Goal: Task Accomplishment & Management: Complete application form

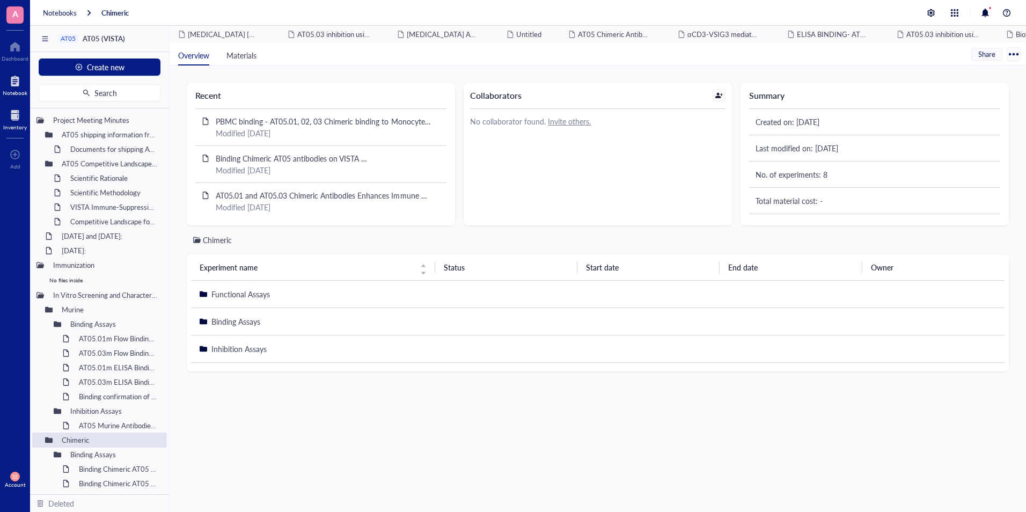
click at [20, 129] on div "Inventory" at bounding box center [15, 127] width 24 height 6
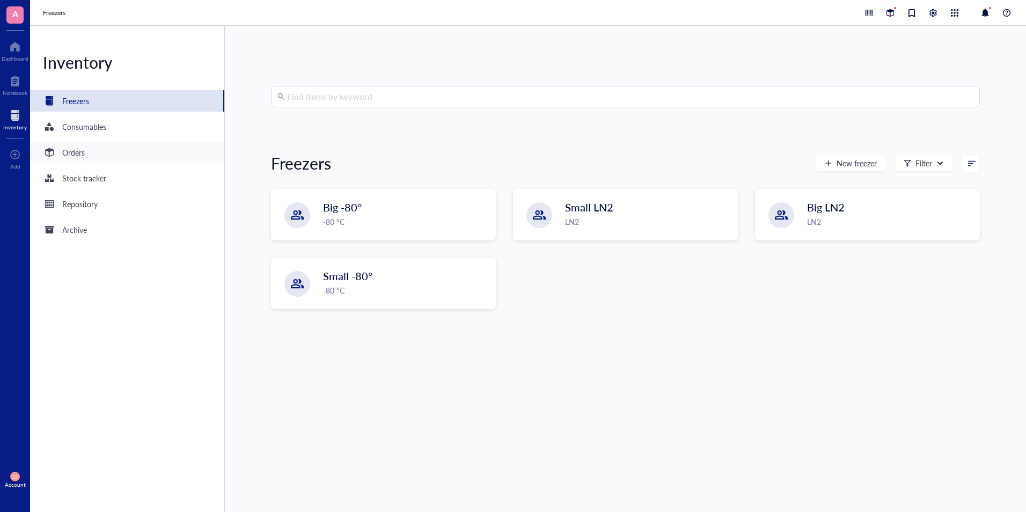
click at [111, 155] on div "Orders" at bounding box center [127, 152] width 194 height 21
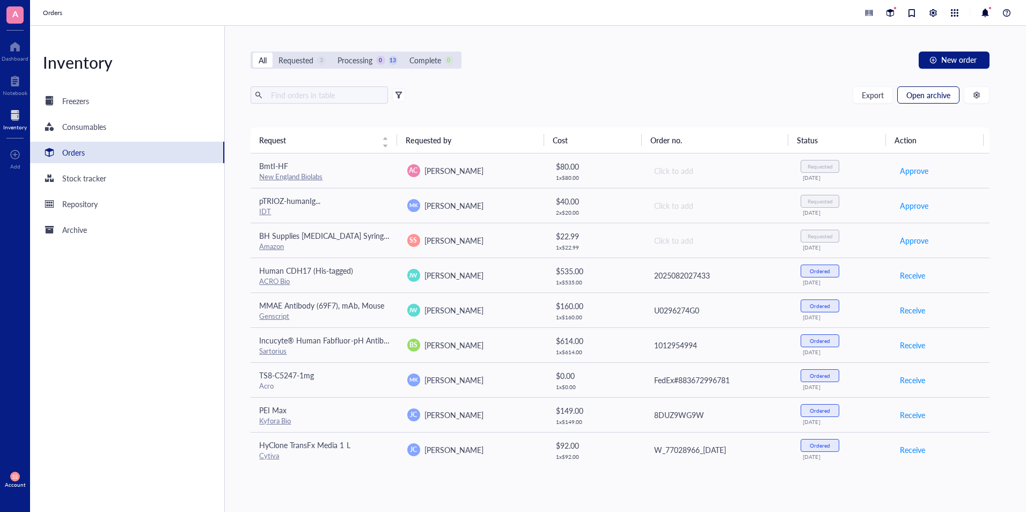
click at [927, 93] on span "Open archive" at bounding box center [928, 95] width 44 height 9
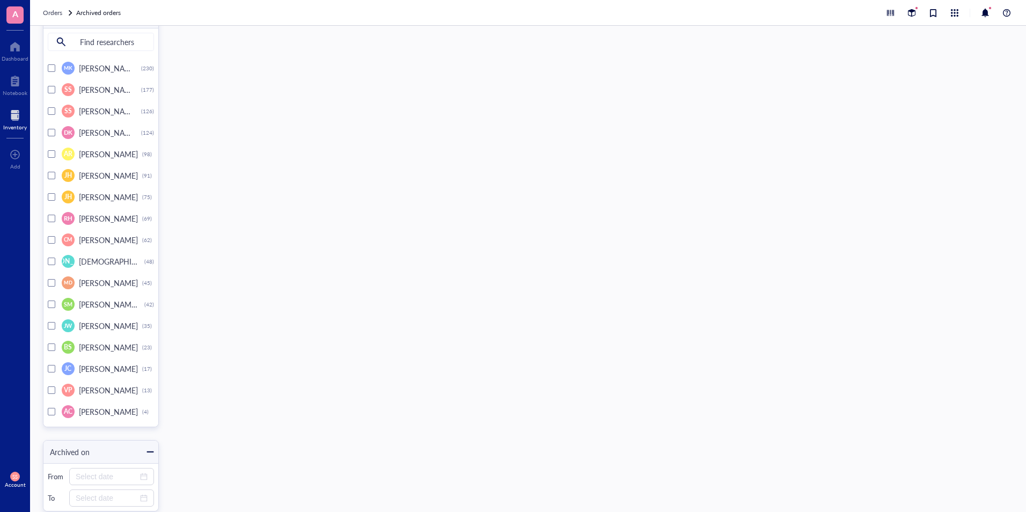
scroll to position [4083, 0]
click at [48, 109] on div at bounding box center [52, 110] width 8 height 8
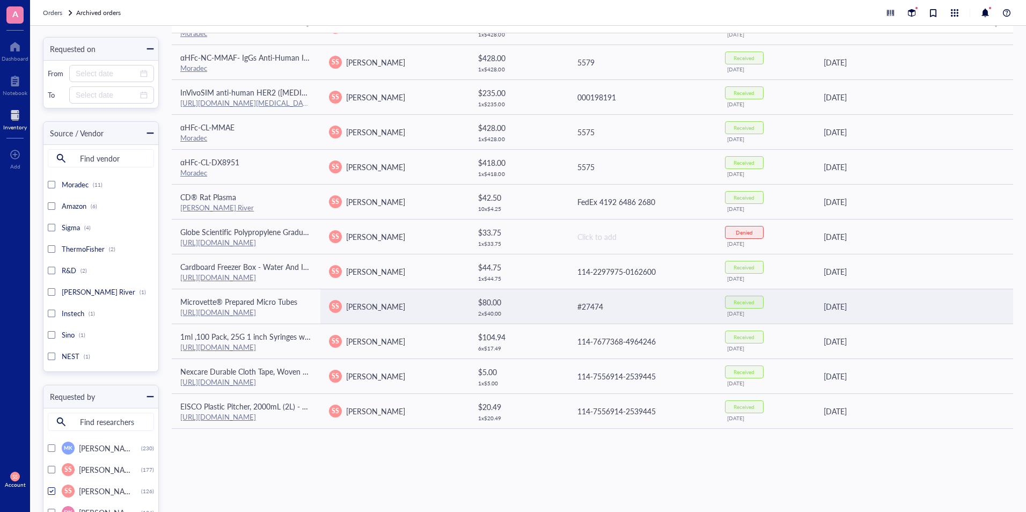
scroll to position [75, 0]
click at [255, 315] on link "https://www.kentscientific.com/products/microvette-prepared-micro-tubes-with-sc…" at bounding box center [218, 311] width 76 height 10
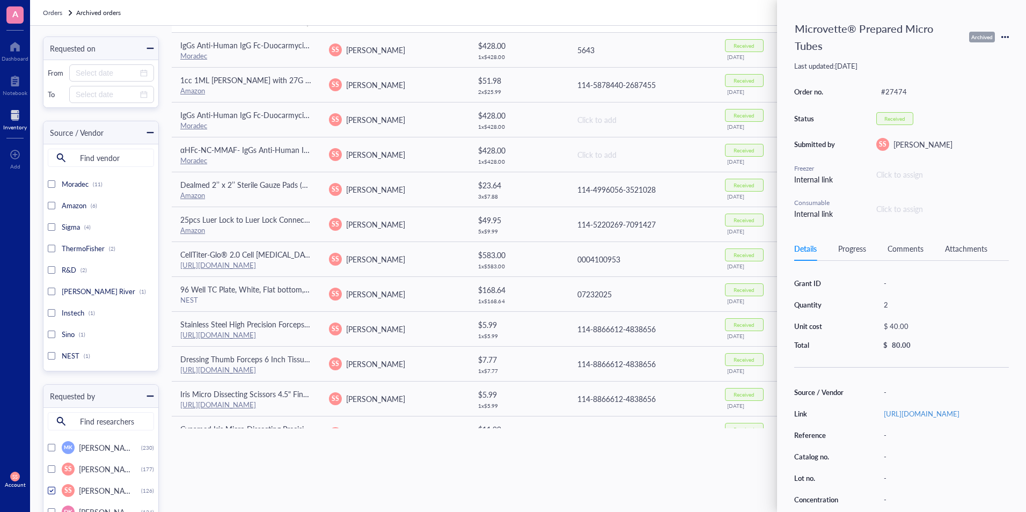
scroll to position [0, 0]
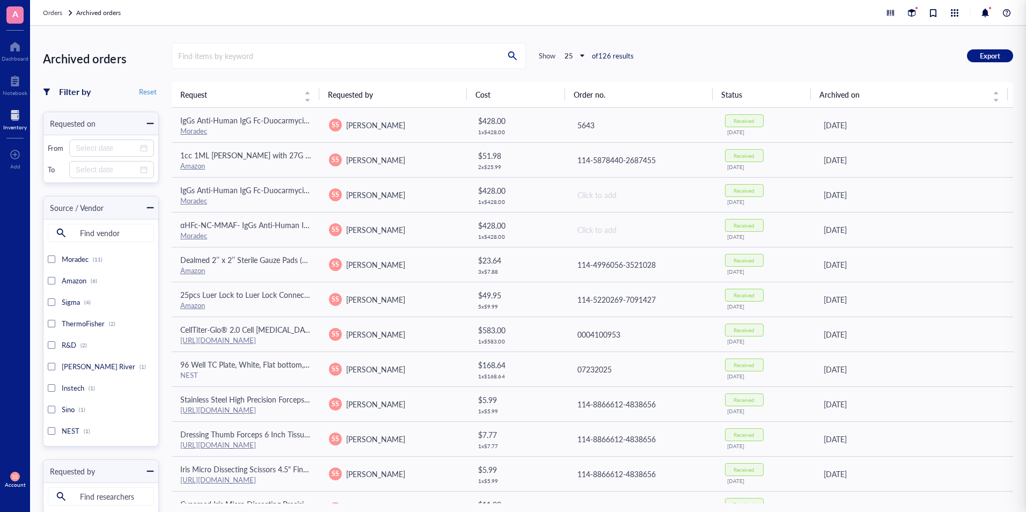
click at [9, 133] on div "Inventory" at bounding box center [15, 119] width 30 height 30
click at [10, 122] on div at bounding box center [15, 115] width 24 height 17
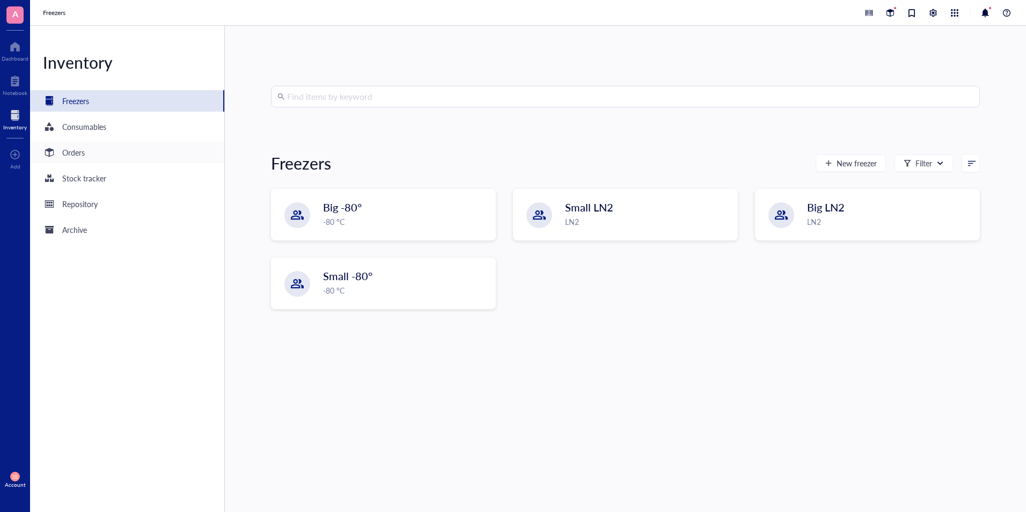
click at [76, 149] on div "Orders" at bounding box center [73, 153] width 23 height 12
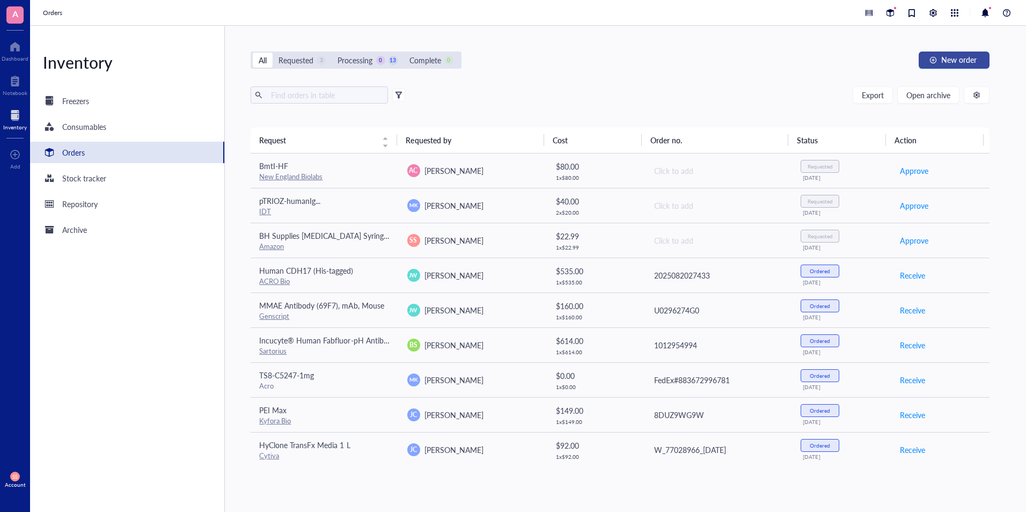
click at [934, 62] on div "button" at bounding box center [933, 60] width 8 height 8
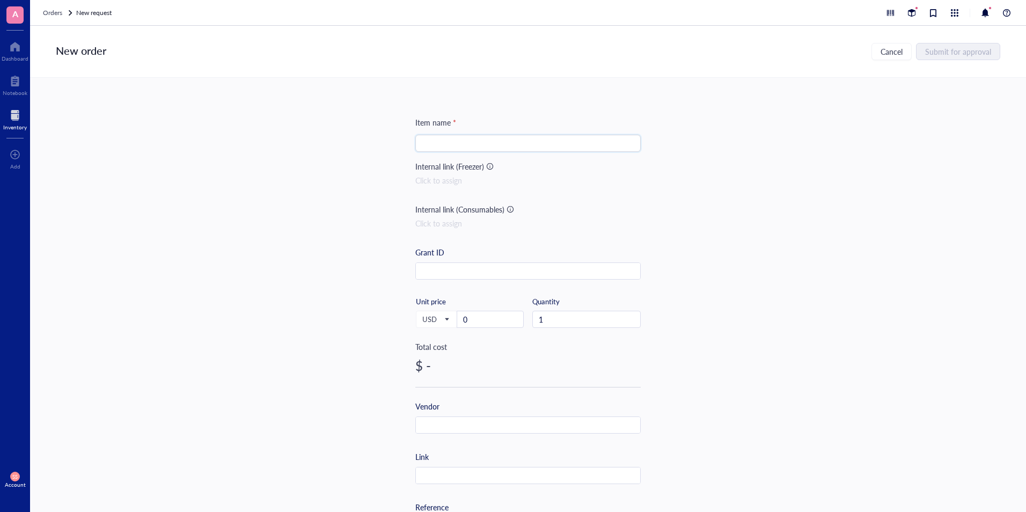
click at [532, 144] on input "search" at bounding box center [528, 143] width 213 height 16
paste input "Lithium Heparin 100/pk"
paste input "Microvette® Prepared Micro Tubes"
type input "Lithium Heparin 100/pk- Microvette® Prepared Micro Tubes"
click at [559, 202] on div "Item name * Lithium Heparin 100/pk- Microvette® Prepared Micro Tubes Internal l…" at bounding box center [527, 413] width 225 height 594
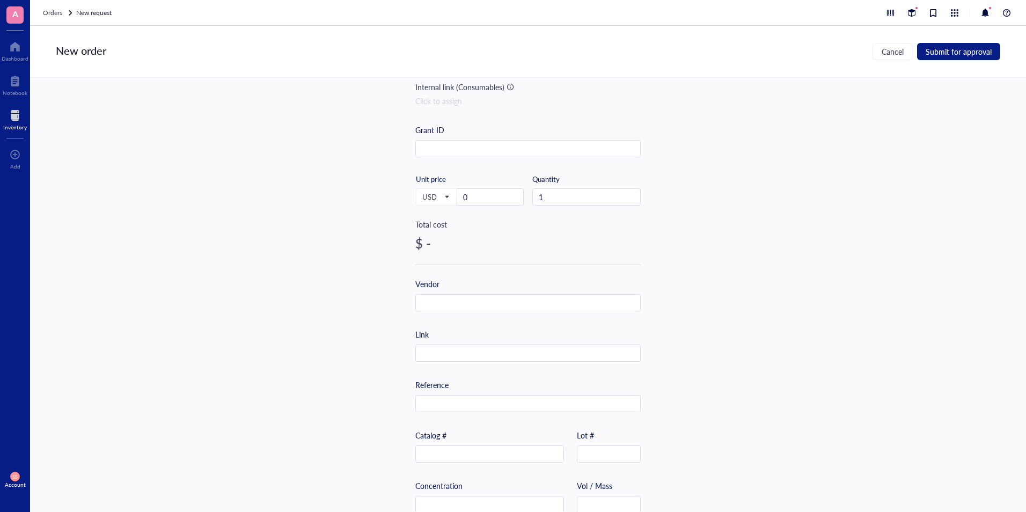
scroll to position [126, 0]
click at [471, 356] on input "text" at bounding box center [528, 350] width 224 height 17
paste input "https://www.kentscientific.com/products/microvette-prepared-micro-tubes-with-sc…"
type input "https://www.kentscientific.com/products/microvette-prepared-micro-tubes-with-sc…"
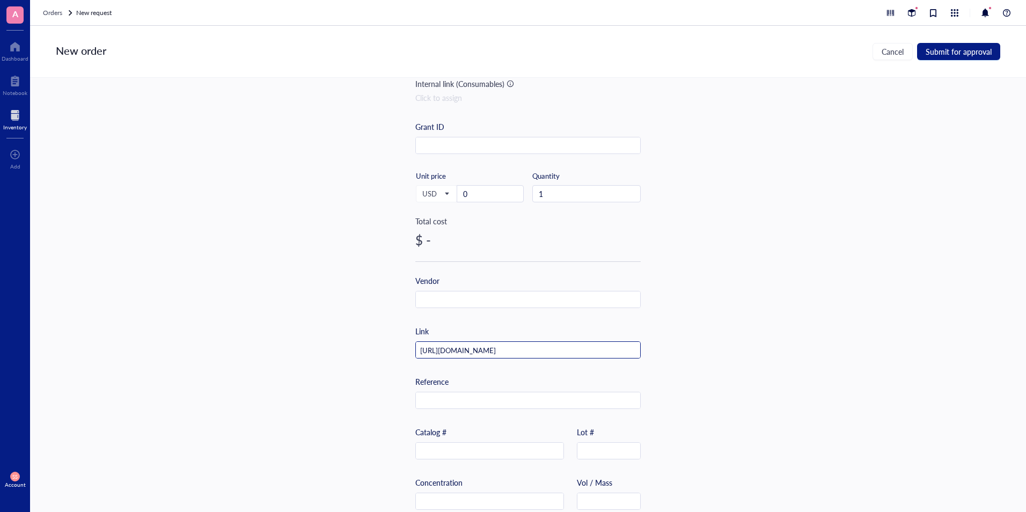
scroll to position [0, 0]
click at [481, 195] on input "0" at bounding box center [490, 194] width 66 height 16
paste input "40"
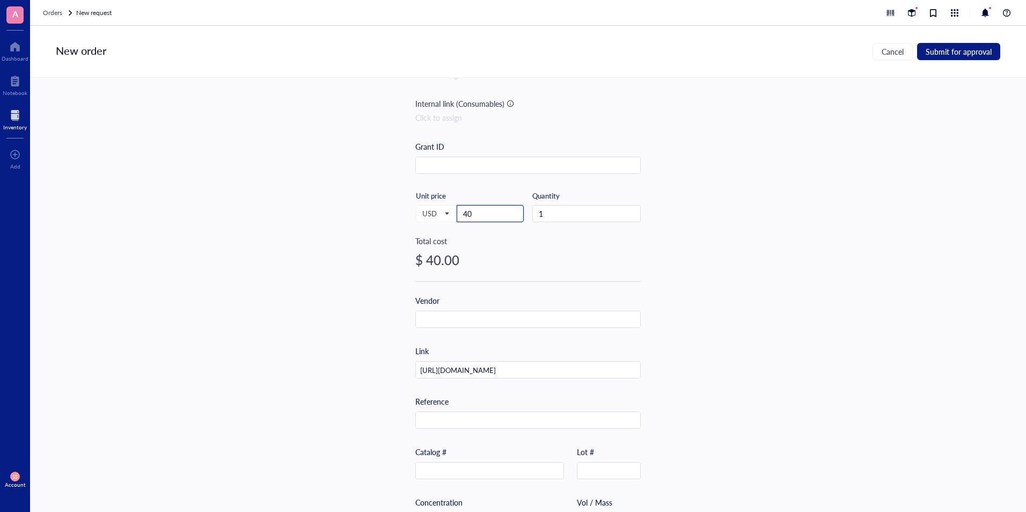
scroll to position [97, 0]
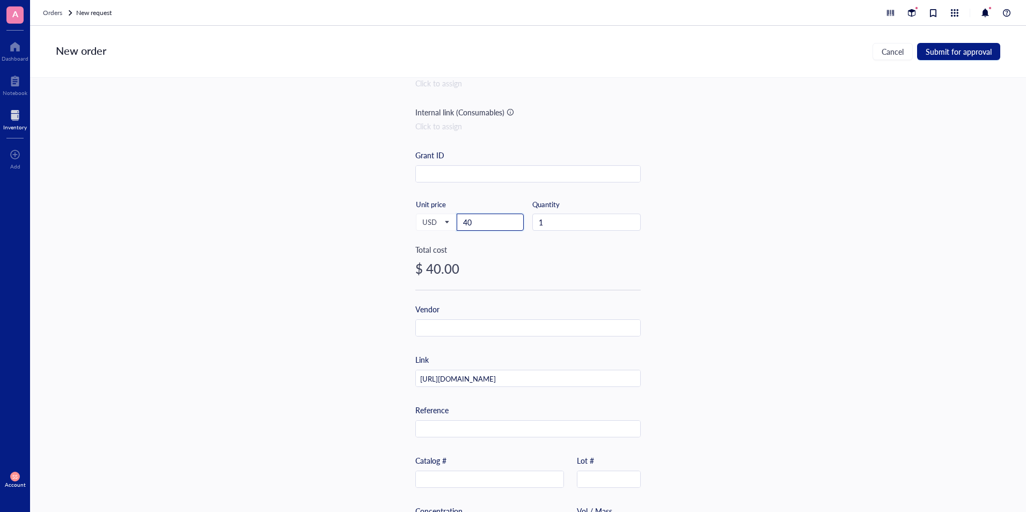
type input "40"
click at [856, 190] on div "Item name * Lithium Heparin 100/pk- Microvette® Prepared Micro Tubes Internal l…" at bounding box center [528, 295] width 996 height 434
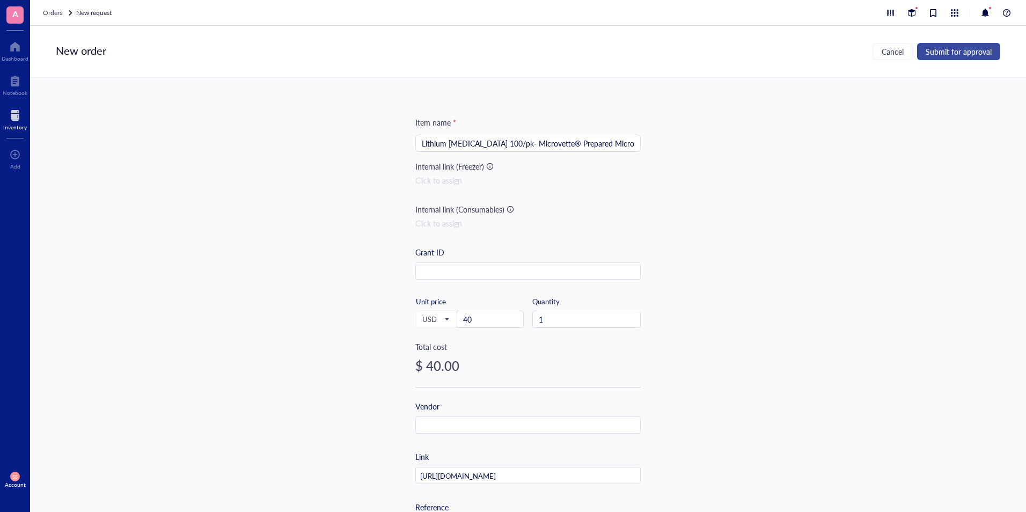
click at [960, 54] on span "Submit for approval" at bounding box center [959, 51] width 66 height 9
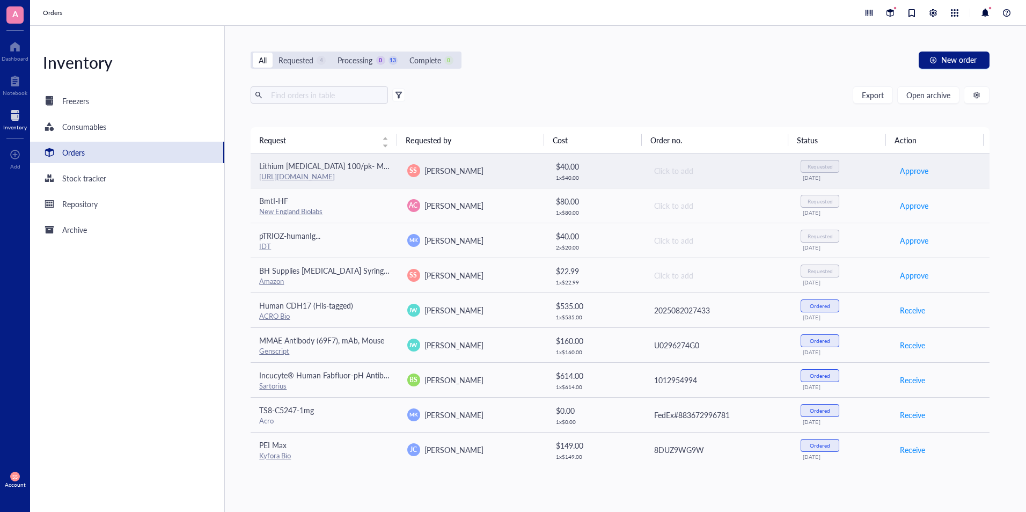
click at [564, 171] on div "$ 40.00" at bounding box center [596, 166] width 80 height 12
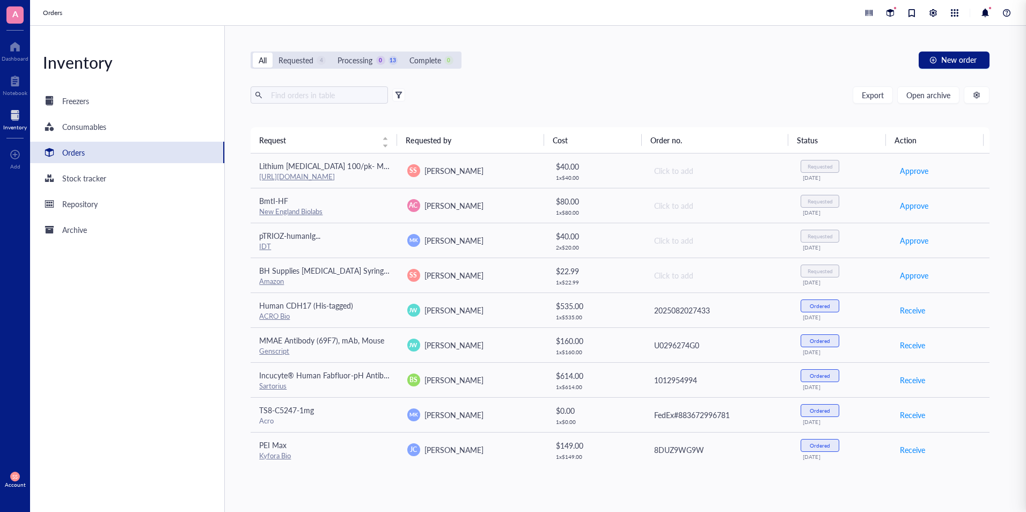
click at [637, 90] on div "Export Open archive" at bounding box center [620, 94] width 738 height 17
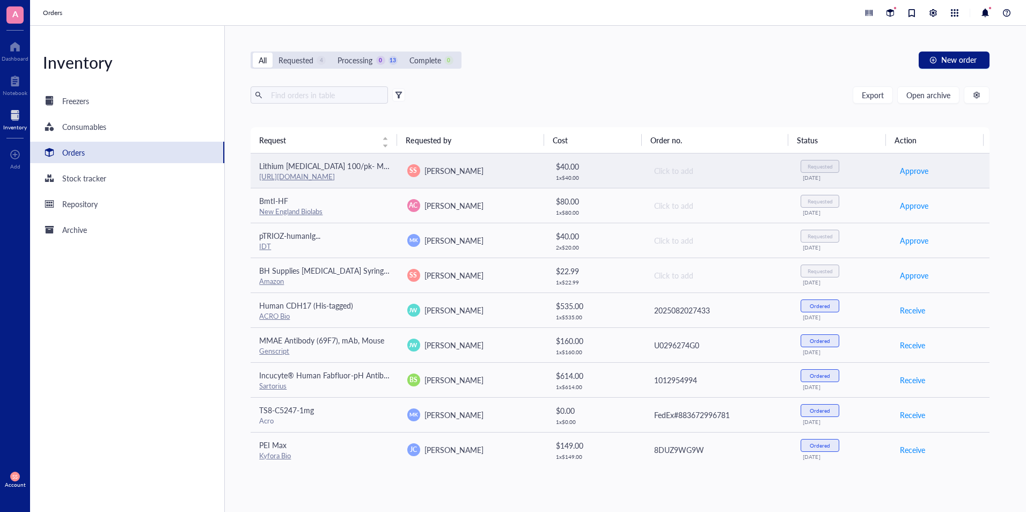
click at [477, 184] on td "SS Sareh Seyedi" at bounding box center [473, 170] width 148 height 35
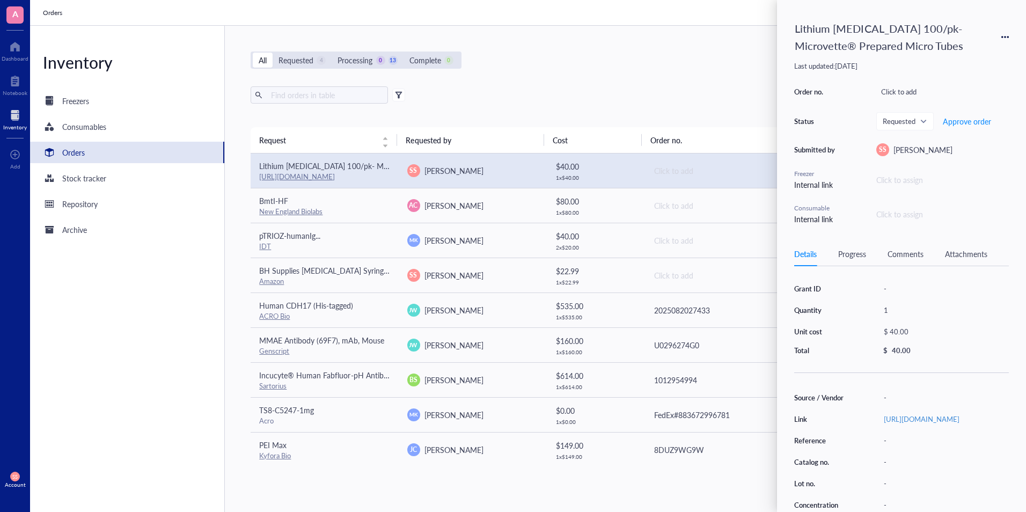
click at [811, 260] on div "Details Progress Comments Attachments" at bounding box center [901, 254] width 215 height 24
click at [888, 309] on div "1" at bounding box center [944, 310] width 130 height 15
type input "2"
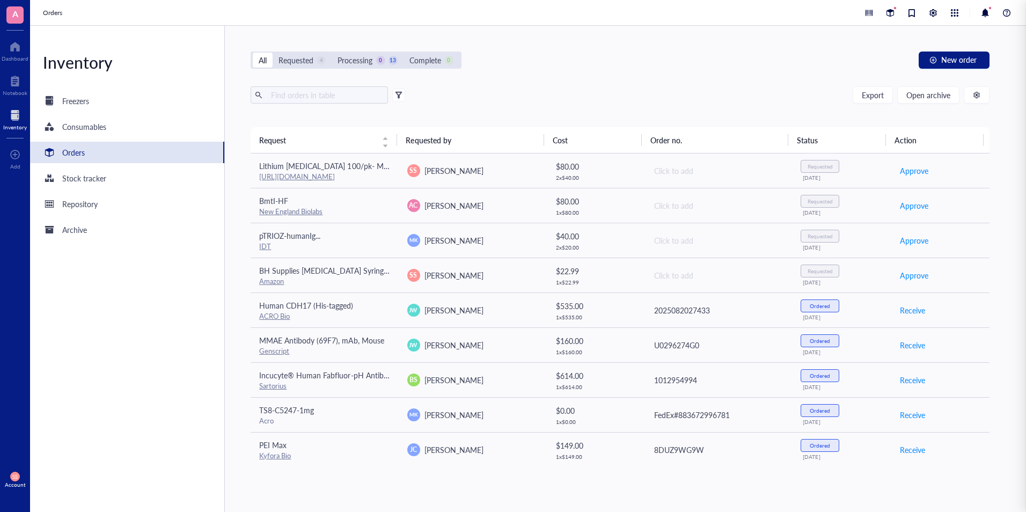
click at [700, 118] on div "Export Open archive Requester Requested on Source / Vendor Last updated" at bounding box center [620, 106] width 738 height 41
